Goal: Transaction & Acquisition: Purchase product/service

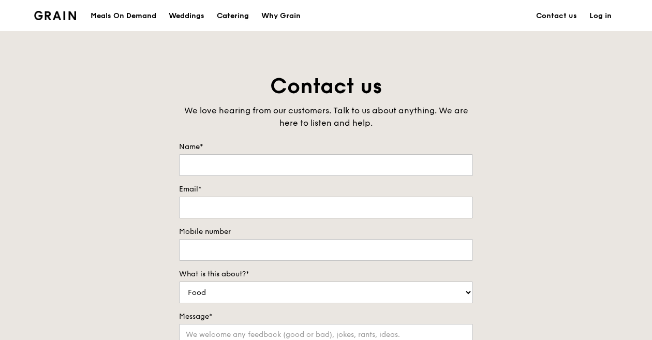
click at [236, 16] on div "Catering" at bounding box center [233, 16] width 32 height 31
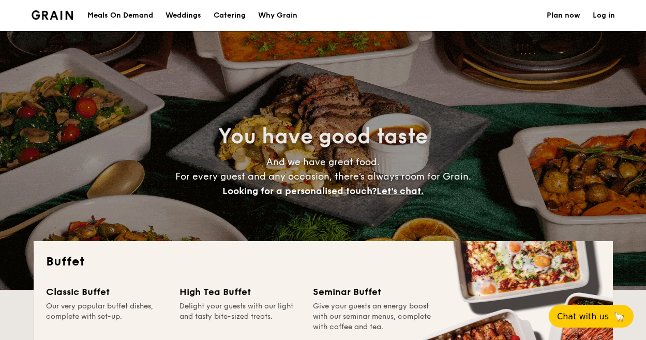
select select
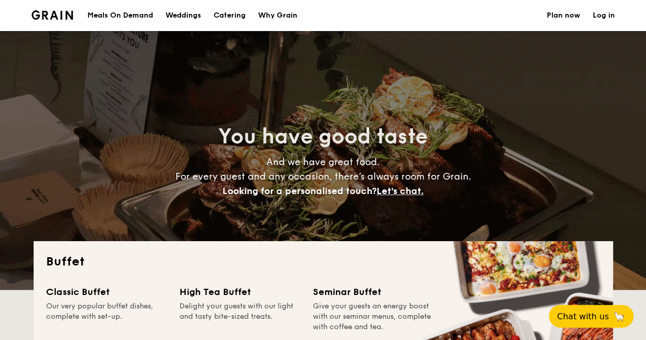
scroll to position [155, 0]
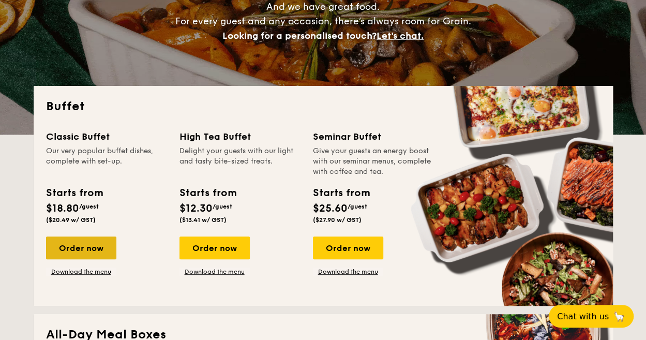
click at [72, 246] on div "Order now" at bounding box center [81, 247] width 70 height 23
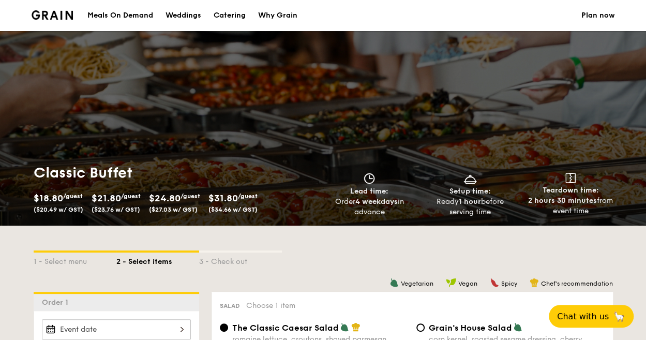
select select
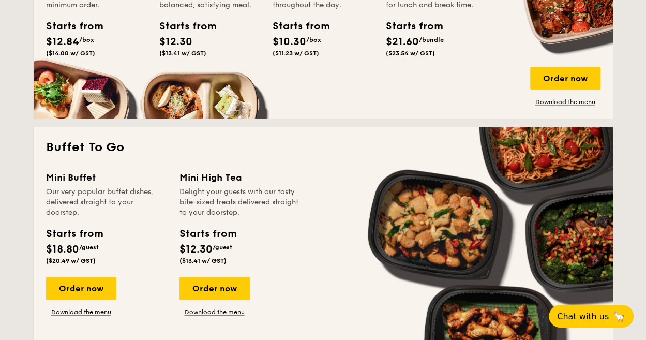
scroll to position [621, 0]
